Goal: Task Accomplishment & Management: Manage account settings

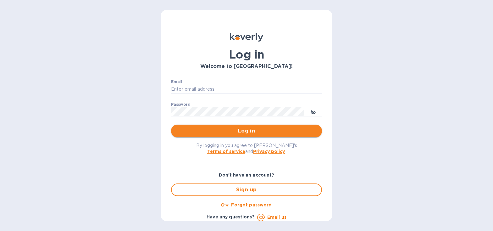
type input "nathan.lee@sidneylee.com"
click at [194, 127] on span "Log in" at bounding box center [246, 131] width 141 height 8
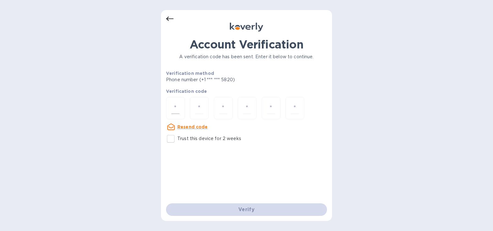
click at [174, 103] on input "number" at bounding box center [175, 108] width 8 height 12
type input "8"
type input "7"
type input "9"
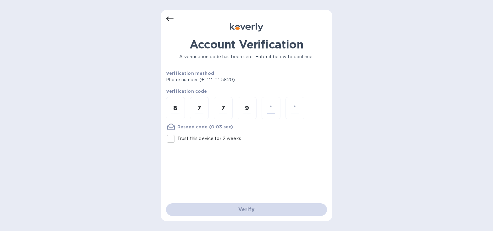
type input "8"
type input "5"
